Goal: Task Accomplishment & Management: Manage account settings

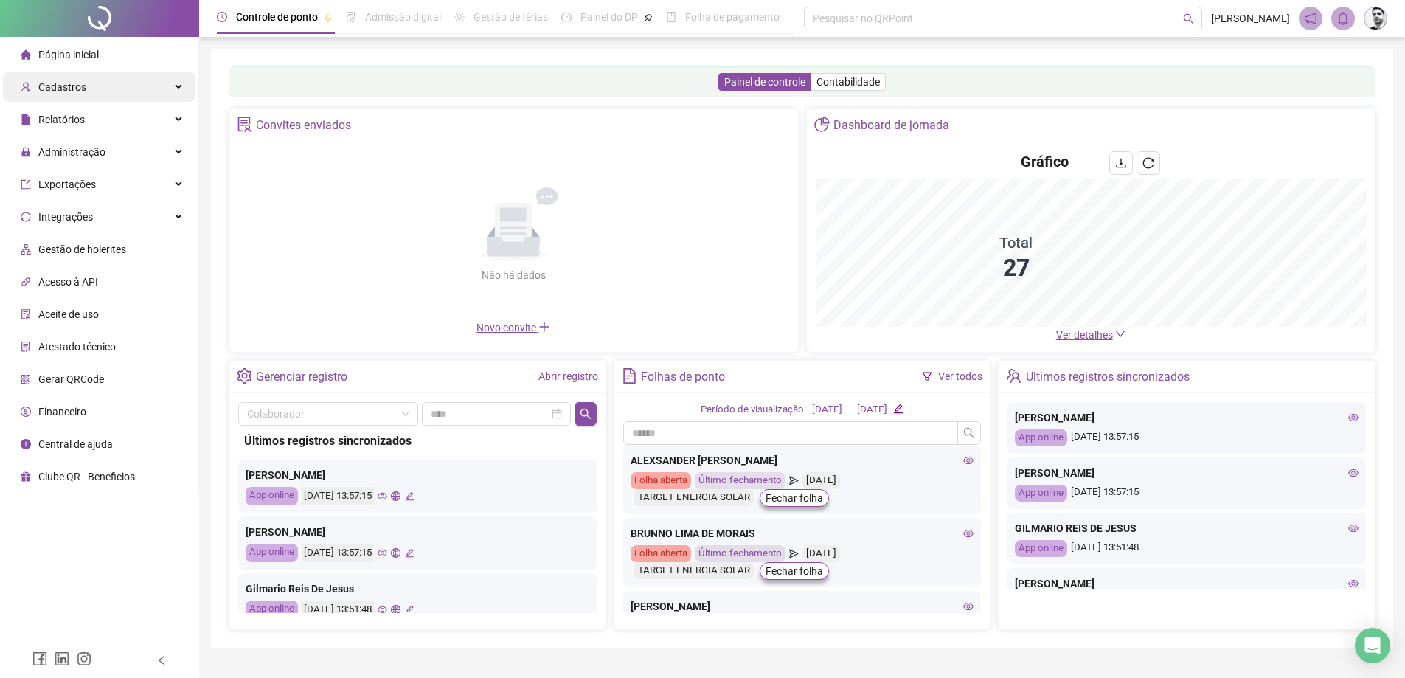
click at [74, 93] on span "Cadastros" at bounding box center [62, 87] width 48 height 12
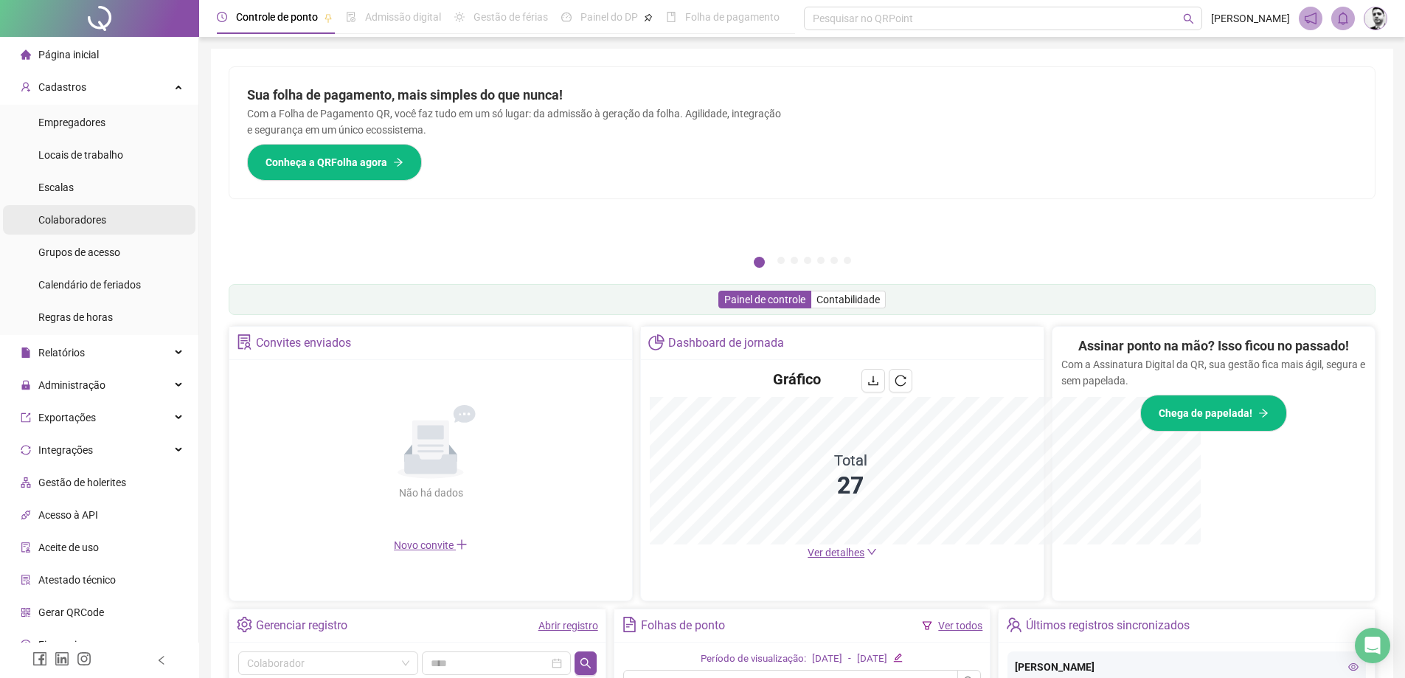
click at [73, 219] on span "Colaboradores" at bounding box center [72, 220] width 68 height 12
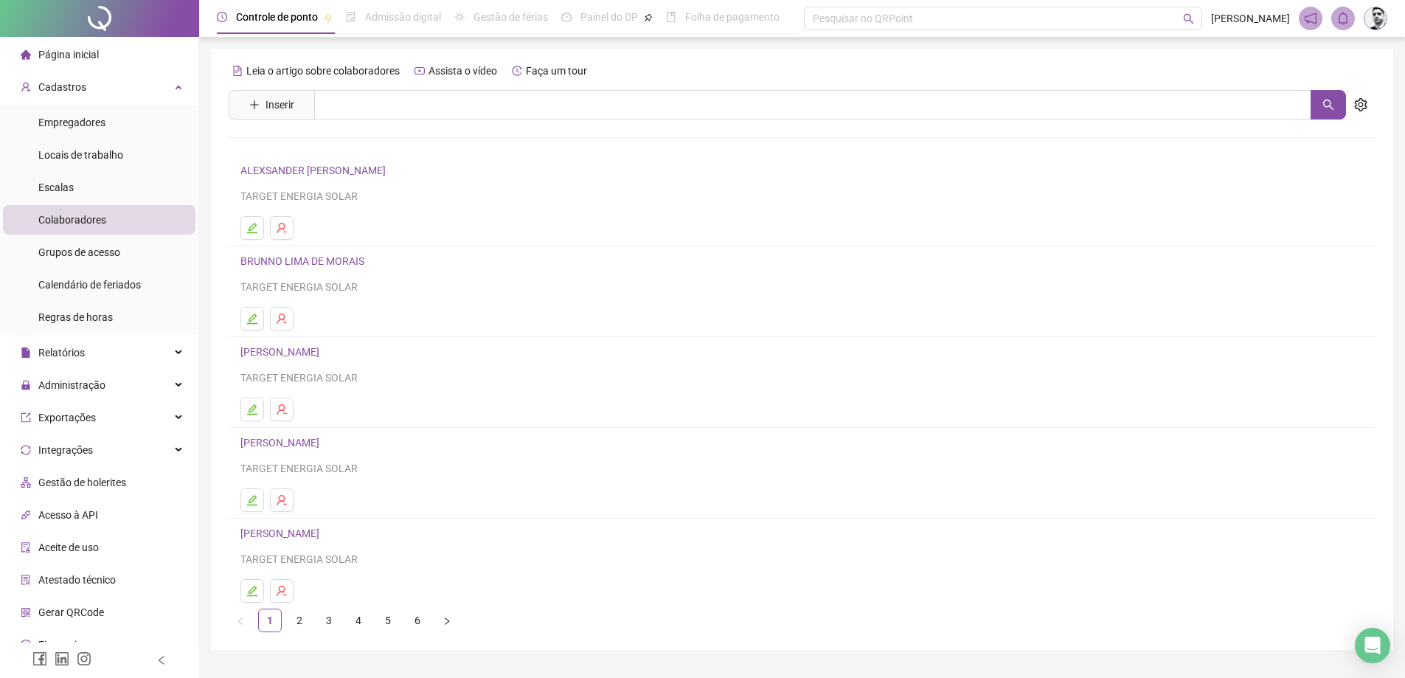
click at [296, 254] on h4 "BRUNNO LIMA DE MORAIS" at bounding box center [801, 261] width 1123 height 18
click at [292, 260] on link "BRUNNO LIMA DE MORAIS" at bounding box center [304, 261] width 128 height 12
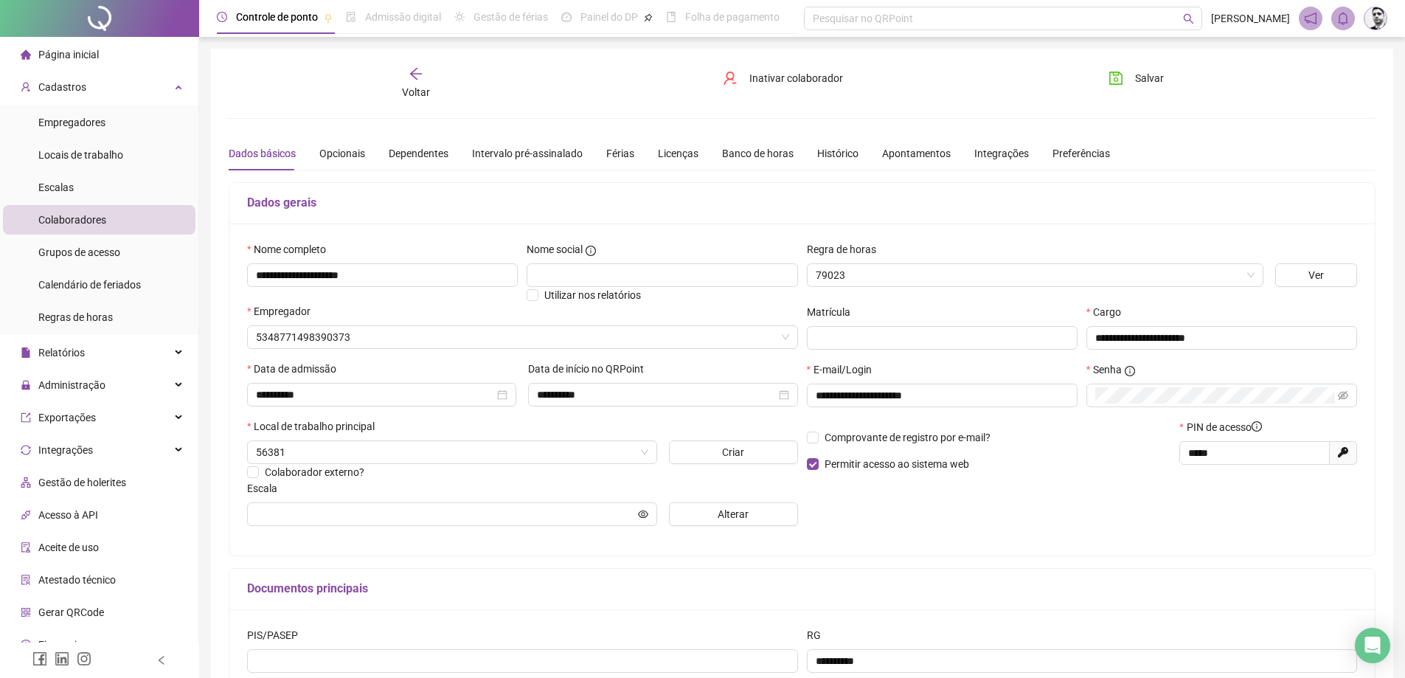
type input "**********"
click at [897, 152] on div "Apontamentos" at bounding box center [916, 153] width 69 height 16
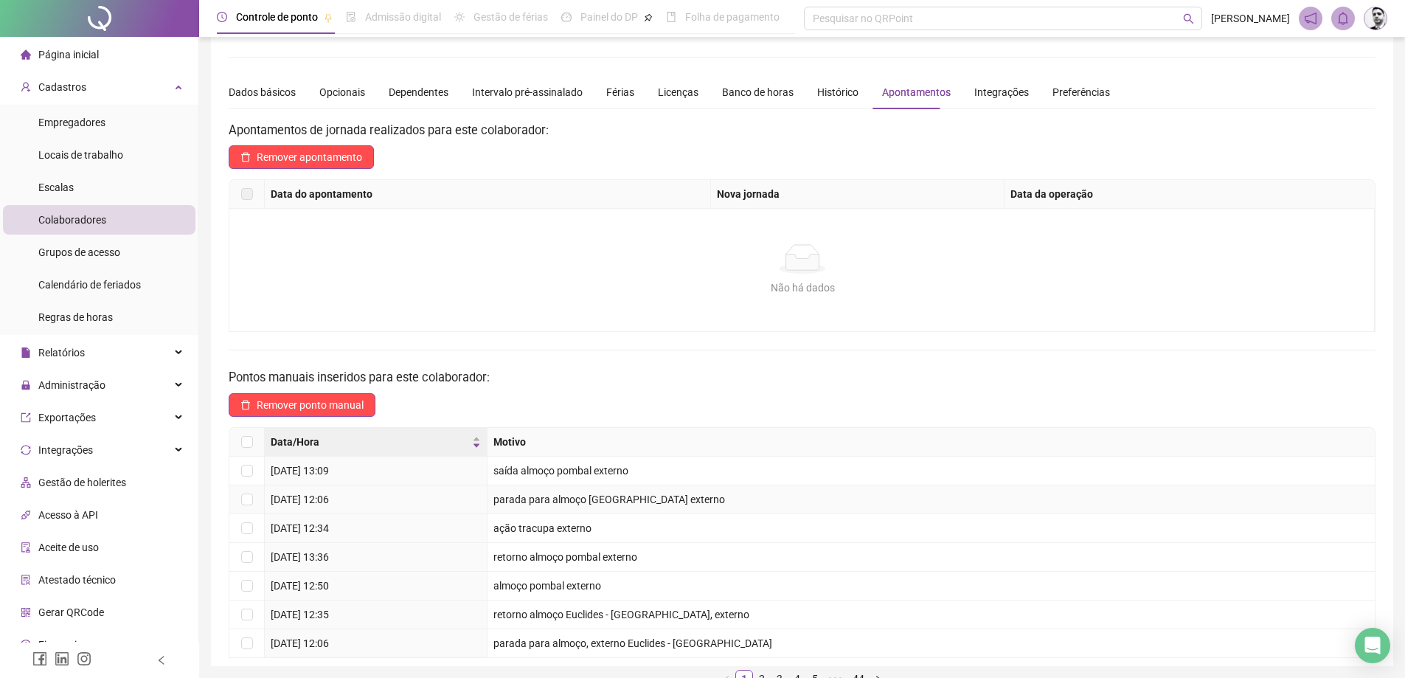
scroll to position [113, 0]
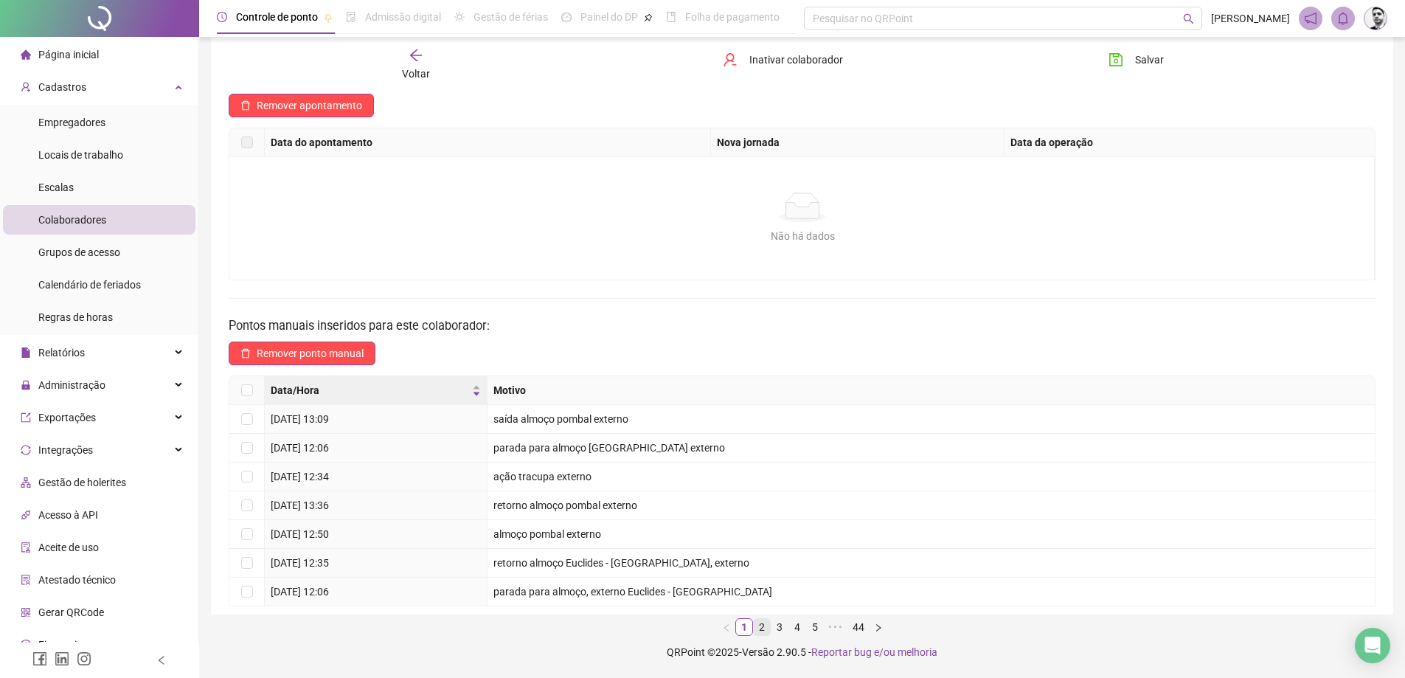
click at [758, 629] on link "2" at bounding box center [762, 627] width 16 height 16
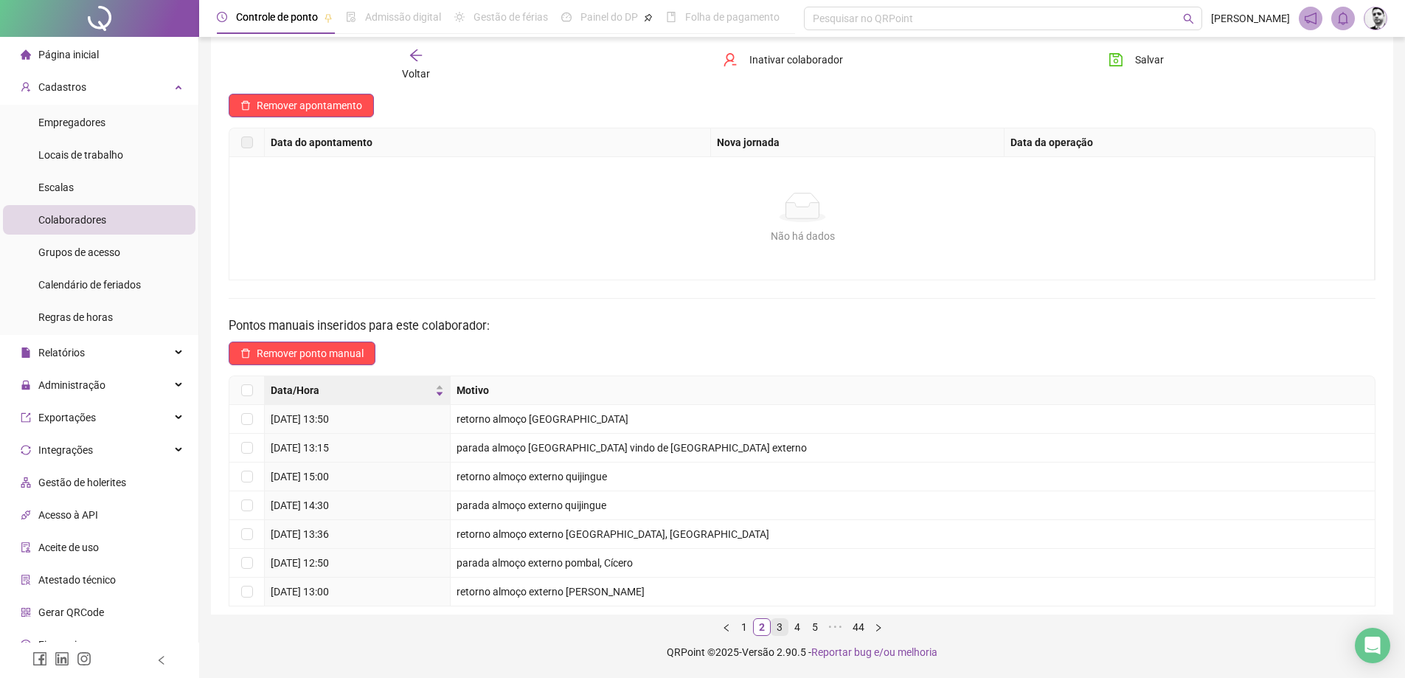
click at [780, 628] on link "3" at bounding box center [779, 627] width 16 height 16
